Goal: Check status: Check status

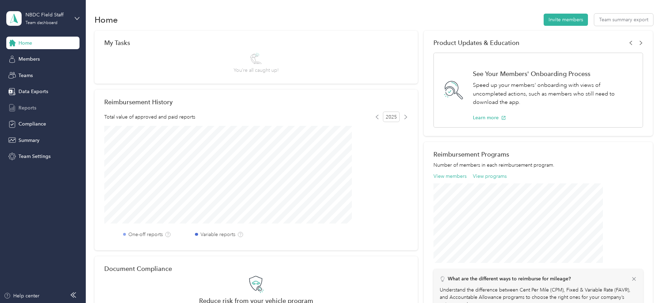
click at [36, 105] on div "Reports" at bounding box center [42, 107] width 73 height 13
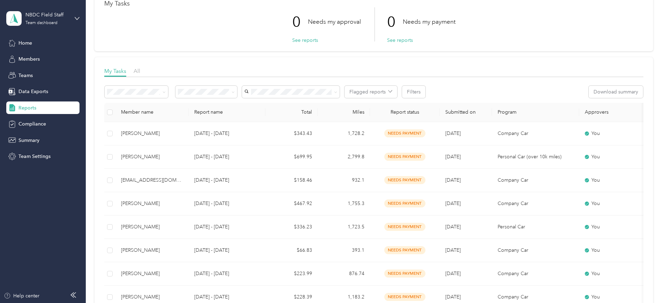
scroll to position [44, 0]
